Goal: Find specific page/section: Find specific page/section

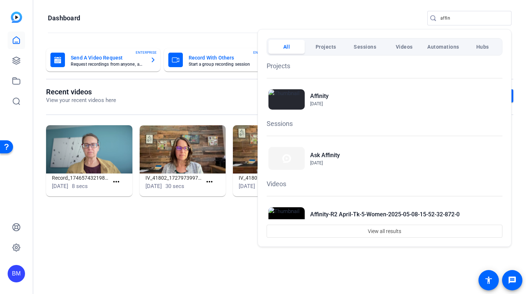
click at [445, 17] on div at bounding box center [263, 147] width 526 height 294
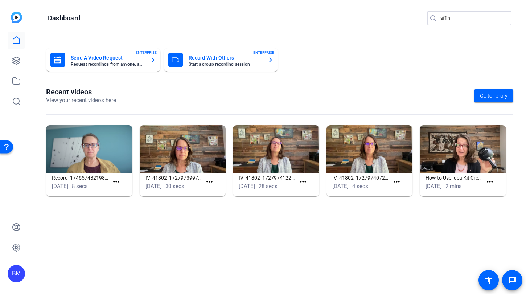
drag, startPoint x: 452, startPoint y: 17, endPoint x: 431, endPoint y: 18, distance: 21.1
click at [431, 18] on div "affin" at bounding box center [466, 18] width 78 height 15
type input "Summit"
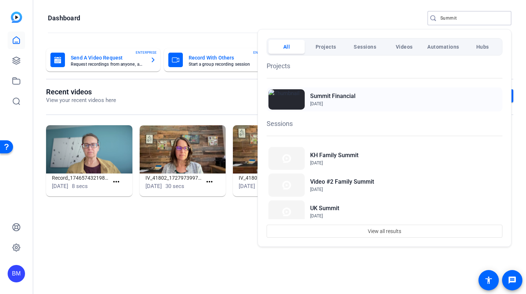
click at [332, 99] on h2 "Summit Financial" at bounding box center [332, 96] width 45 height 9
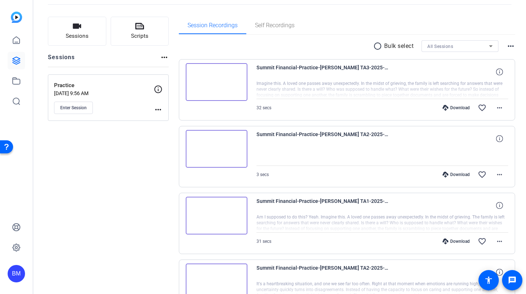
scroll to position [205, 0]
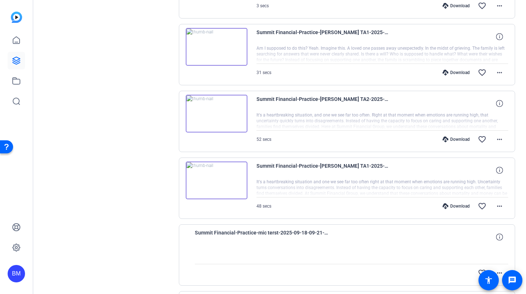
click at [455, 72] on div "Download" at bounding box center [456, 73] width 34 height 6
